Goal: Task Accomplishment & Management: Use online tool/utility

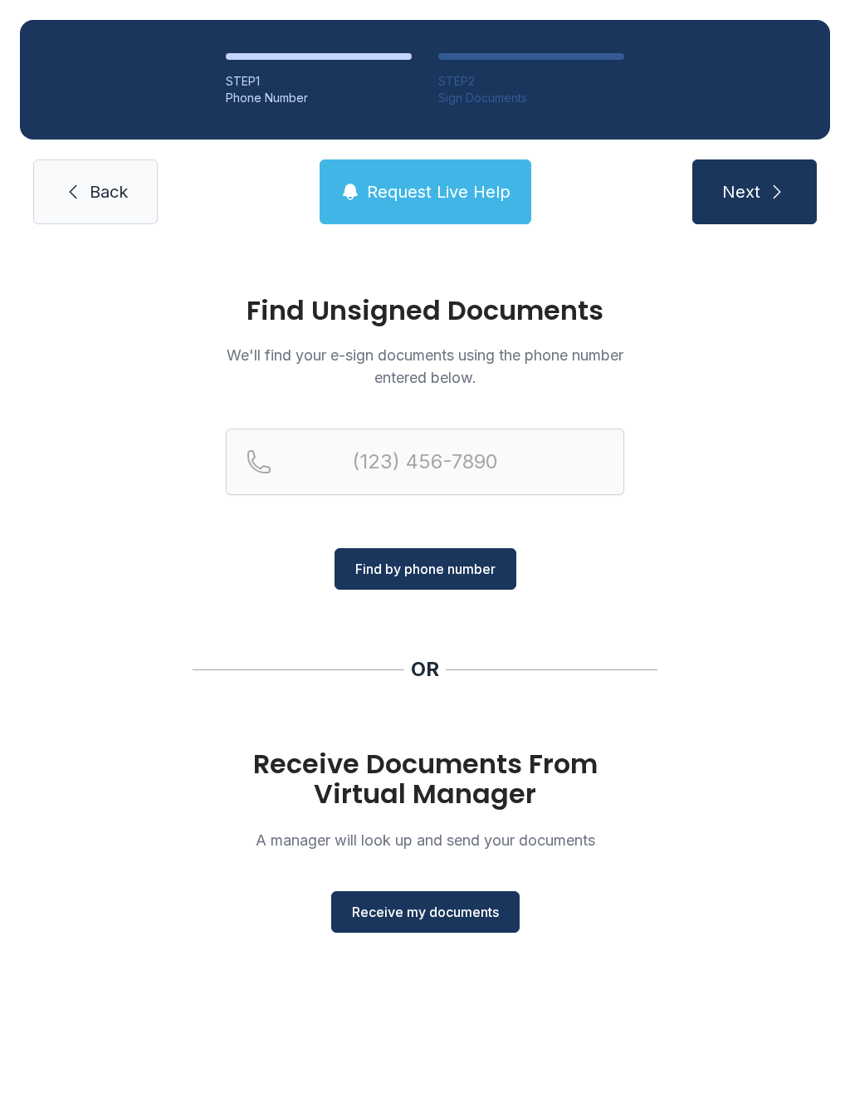
click at [396, 914] on span "Receive my documents" at bounding box center [425, 912] width 147 height 20
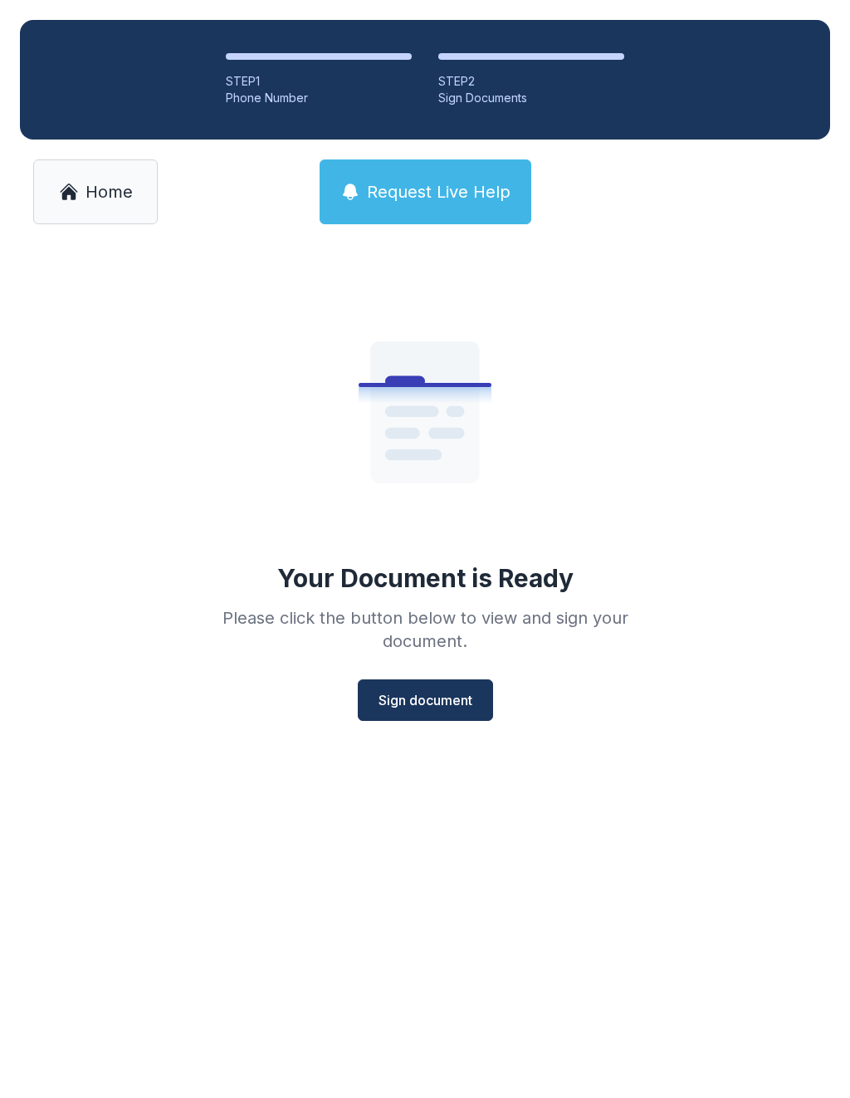
click at [387, 688] on button "Sign document" at bounding box center [425, 700] width 135 height 42
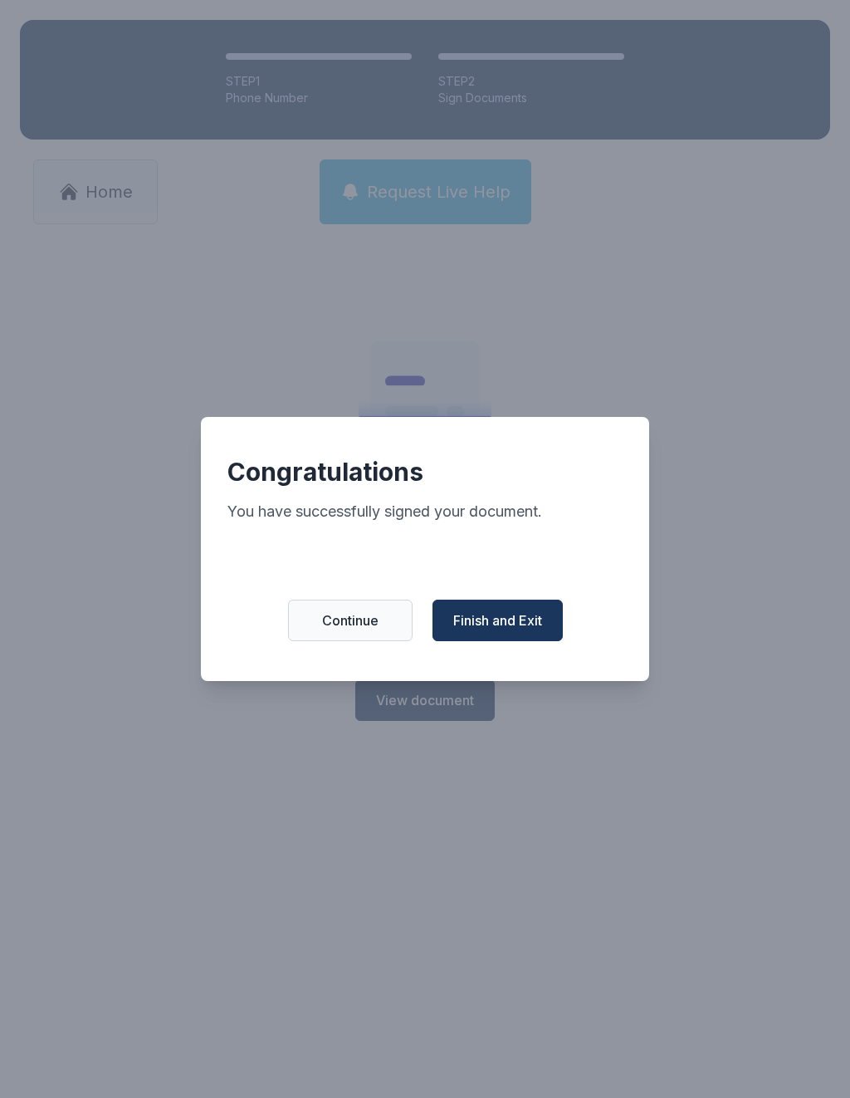
click at [506, 623] on span "Finish and Exit" at bounding box center [497, 620] width 89 height 20
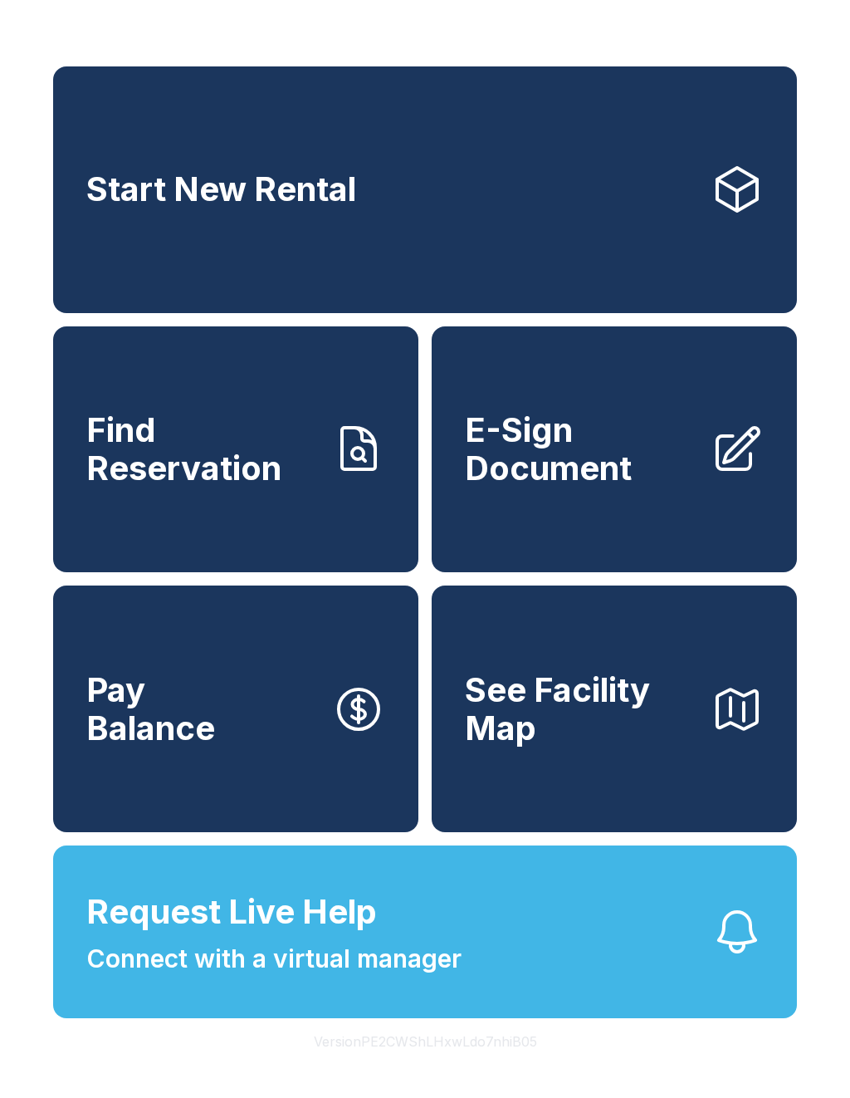
click at [692, 445] on span "E-Sign Document" at bounding box center [581, 449] width 233 height 76
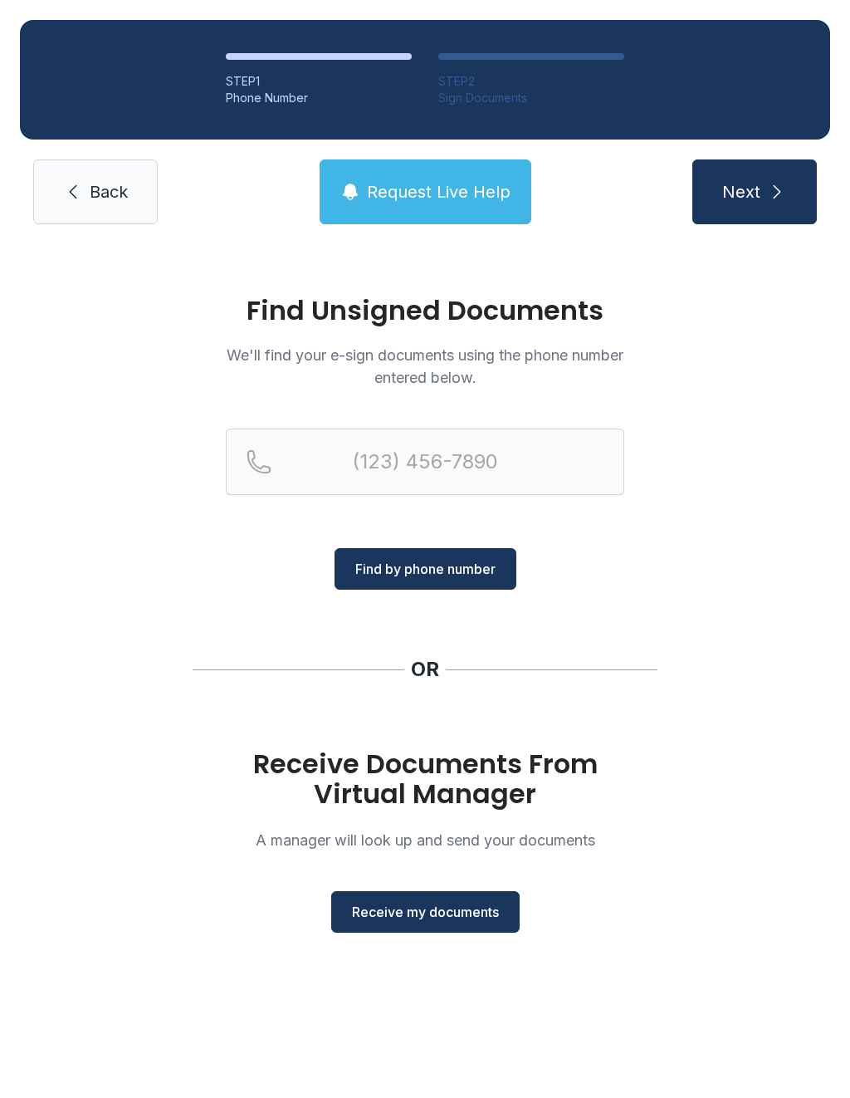
click at [482, 919] on span "Receive my documents" at bounding box center [425, 912] width 147 height 20
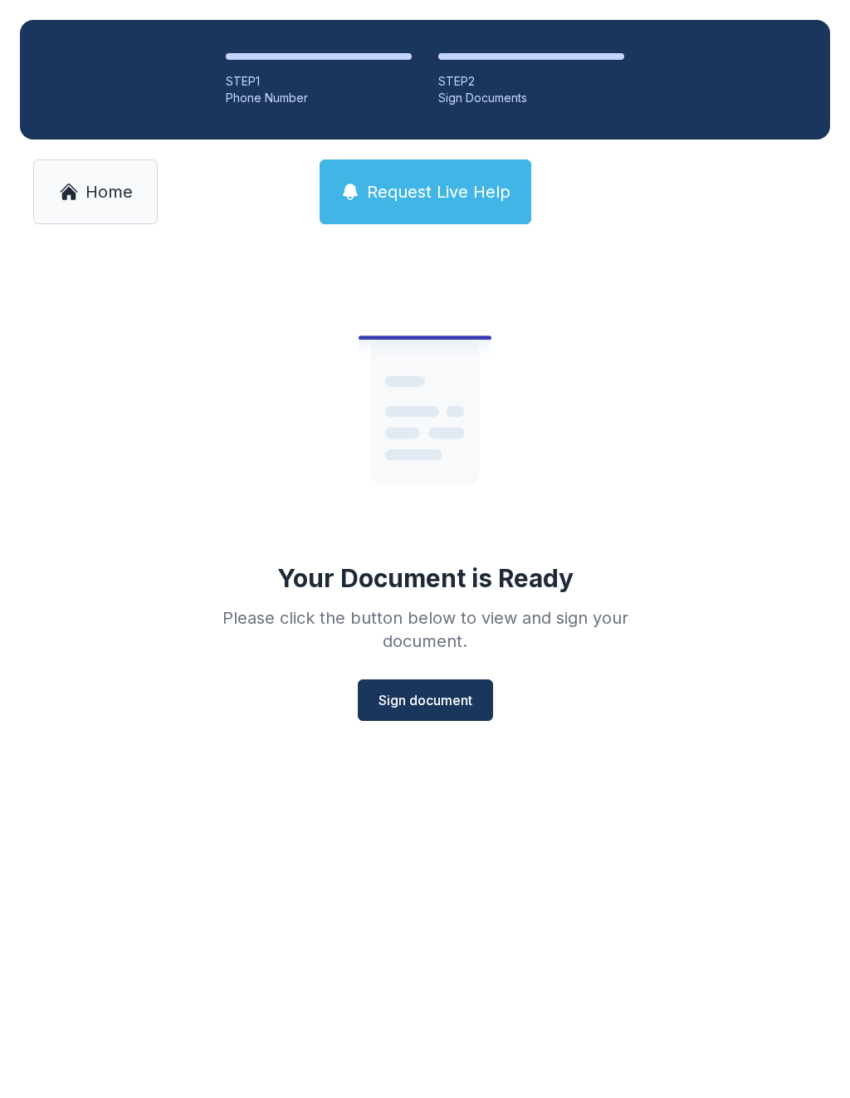
click at [450, 698] on span "Sign document" at bounding box center [426, 700] width 94 height 20
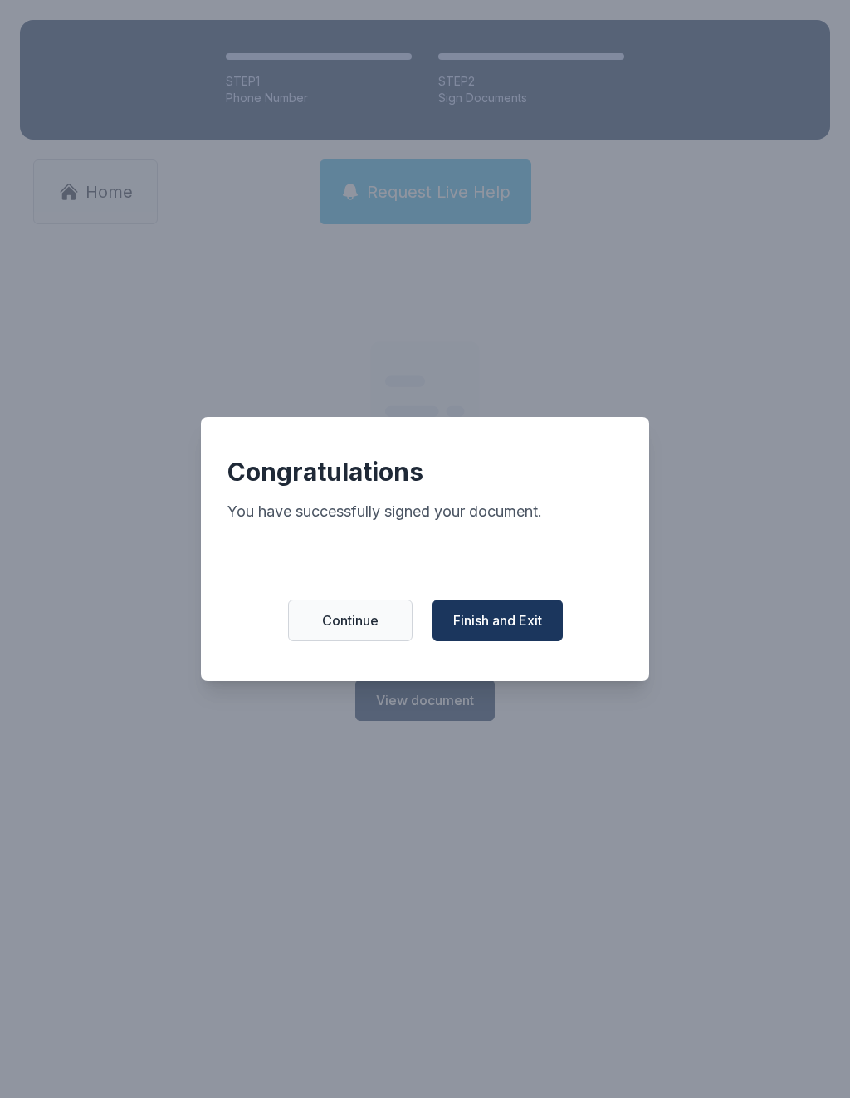
click at [512, 623] on span "Finish and Exit" at bounding box center [497, 620] width 89 height 20
